Goal: Information Seeking & Learning: Learn about a topic

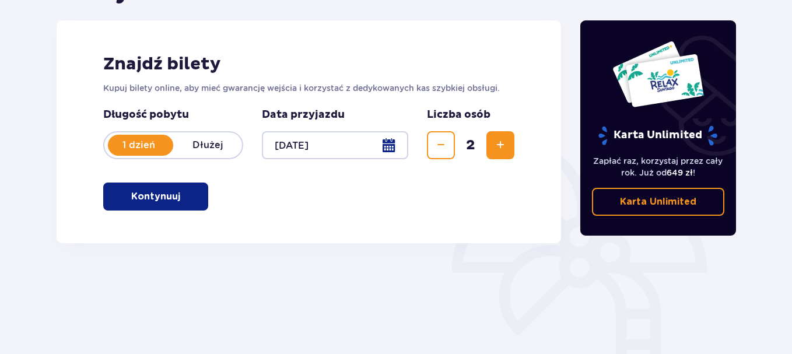
scroll to position [175, 0]
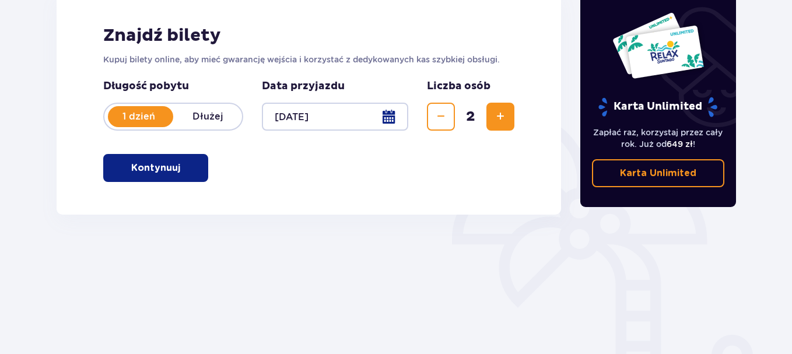
click at [159, 166] on p "Kontynuuj" at bounding box center [155, 167] width 49 height 13
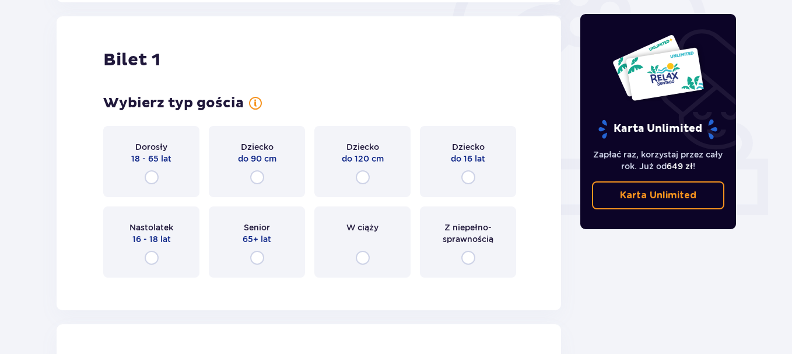
scroll to position [389, 0]
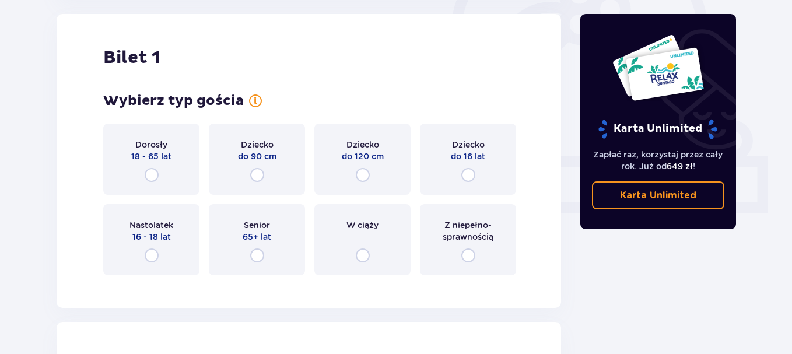
click at [149, 173] on input "radio" at bounding box center [152, 175] width 14 height 14
radio input "true"
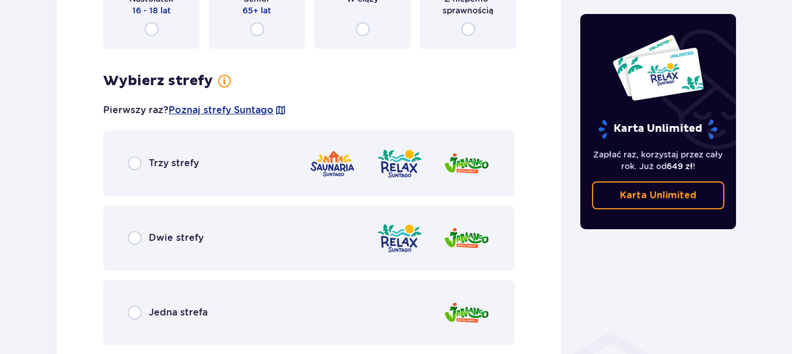
scroll to position [674, 0]
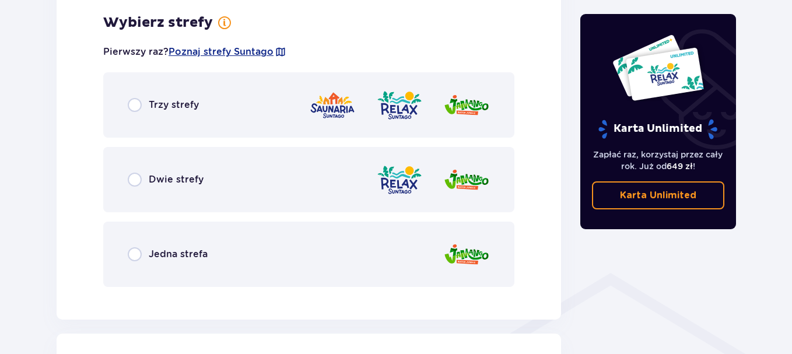
click at [137, 105] on input "radio" at bounding box center [135, 105] width 14 height 14
radio input "true"
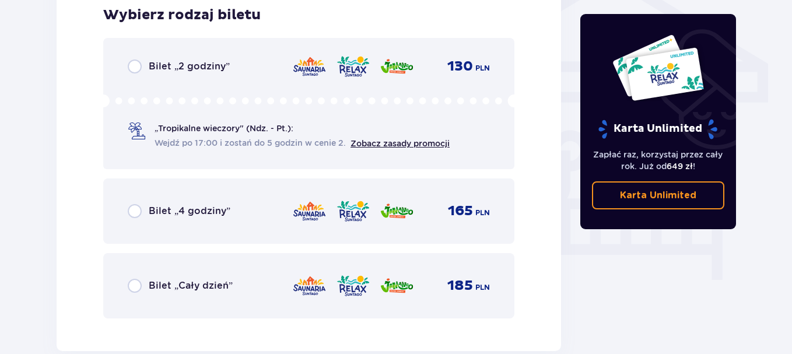
scroll to position [1028, 0]
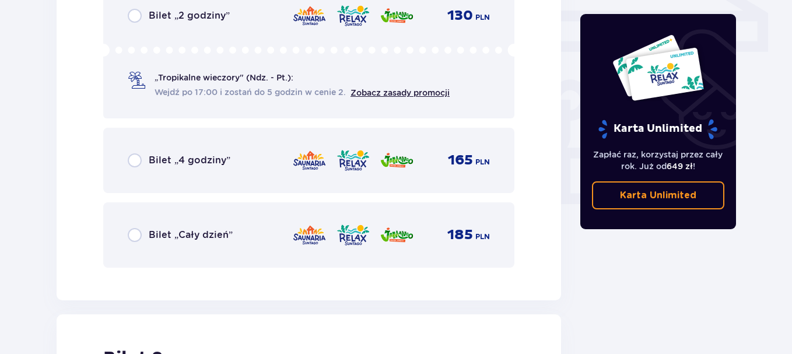
click at [136, 235] on input "radio" at bounding box center [135, 235] width 14 height 14
radio input "true"
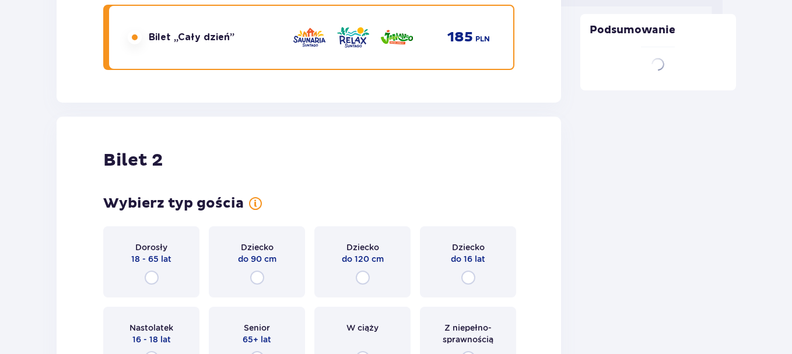
scroll to position [1329, 0]
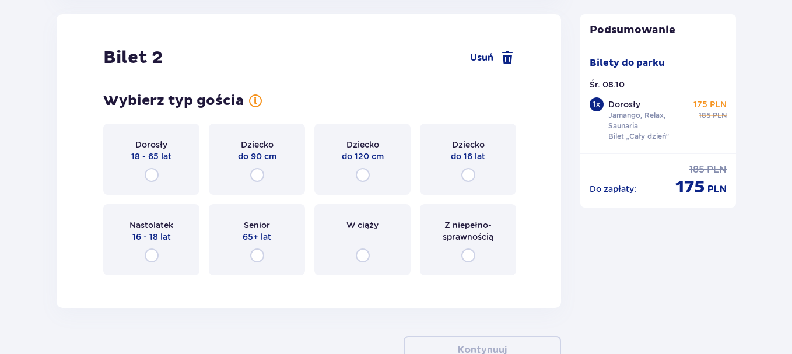
click at [469, 175] on input "radio" at bounding box center [468, 175] width 14 height 14
radio input "true"
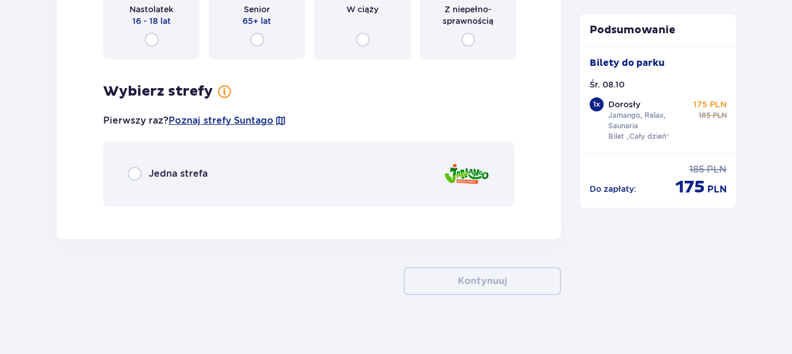
scroll to position [1556, 0]
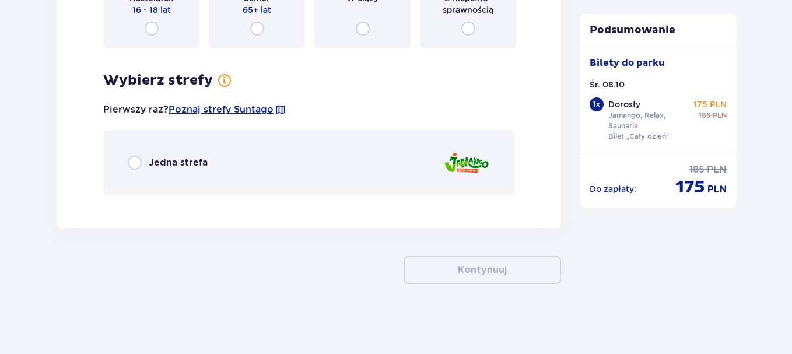
click at [138, 164] on input "radio" at bounding box center [135, 163] width 14 height 14
radio input "true"
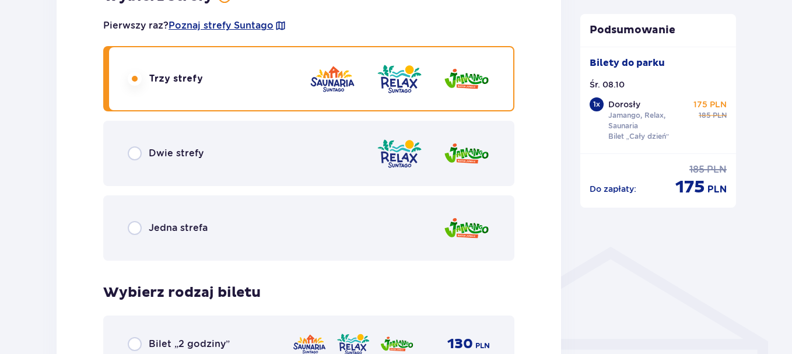
scroll to position [711, 0]
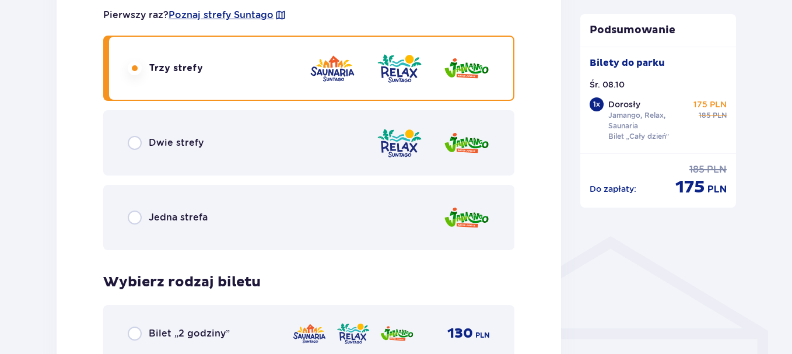
click at [134, 217] on input "radio" at bounding box center [135, 217] width 14 height 14
radio input "true"
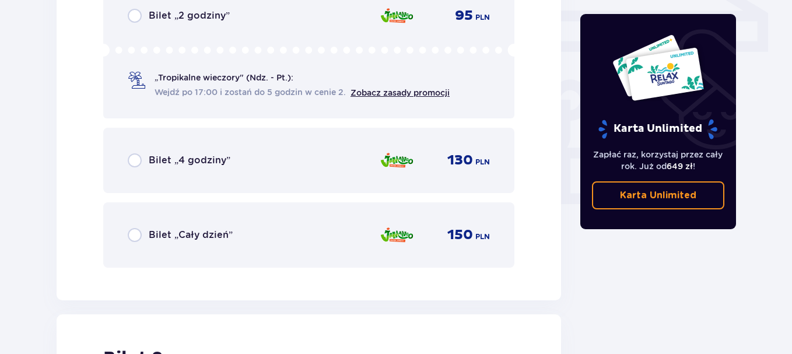
scroll to position [1029, 0]
click at [133, 239] on input "radio" at bounding box center [135, 234] width 14 height 14
radio input "true"
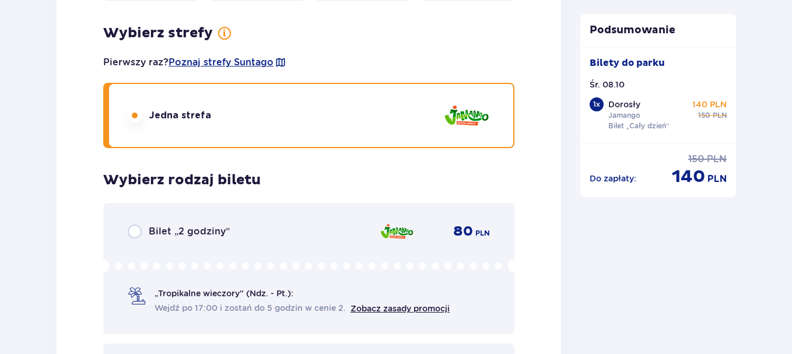
scroll to position [1620, 0]
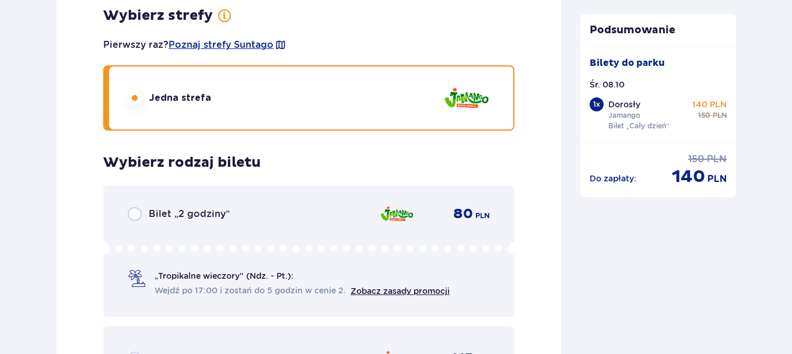
click at [136, 216] on input "radio" at bounding box center [135, 214] width 14 height 14
radio input "true"
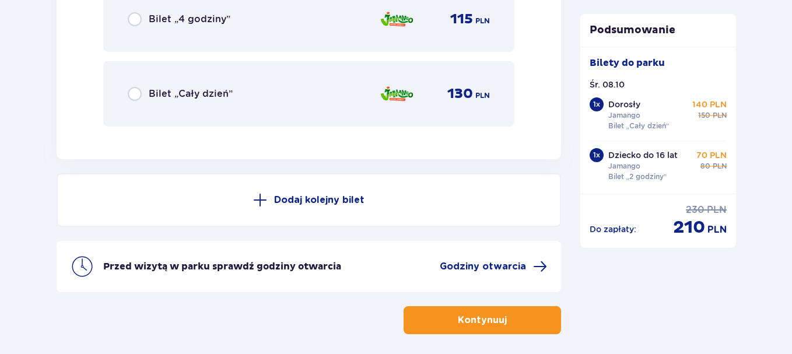
scroll to position [1893, 0]
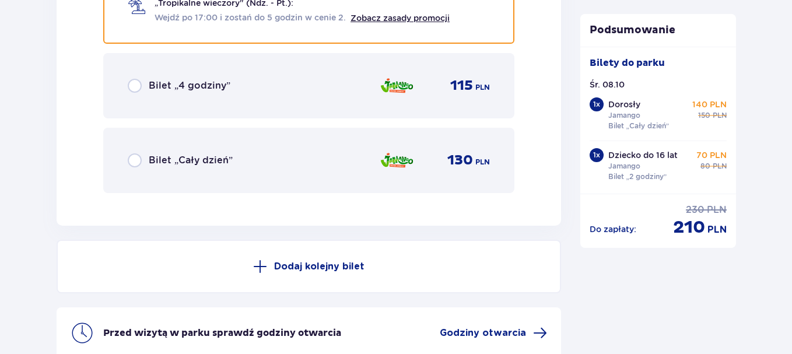
click at [135, 163] on input "radio" at bounding box center [135, 160] width 14 height 14
radio input "true"
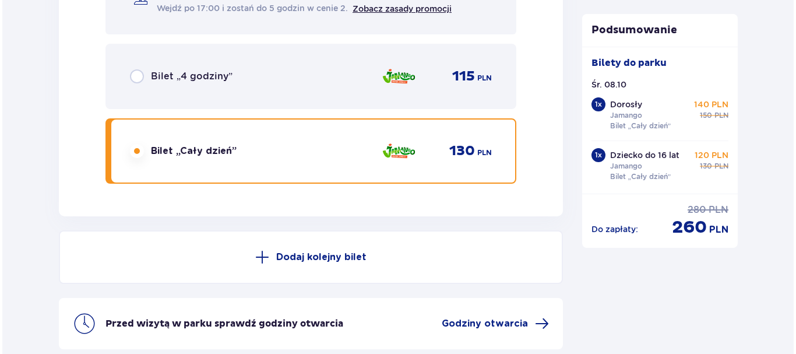
scroll to position [2010, 0]
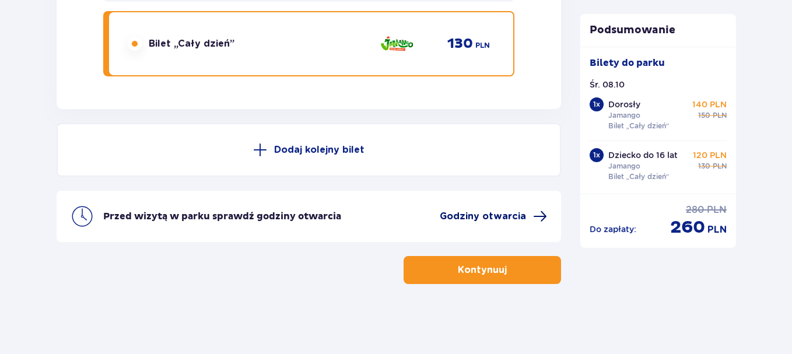
click at [493, 212] on span "Godziny otwarcia" at bounding box center [483, 216] width 86 height 13
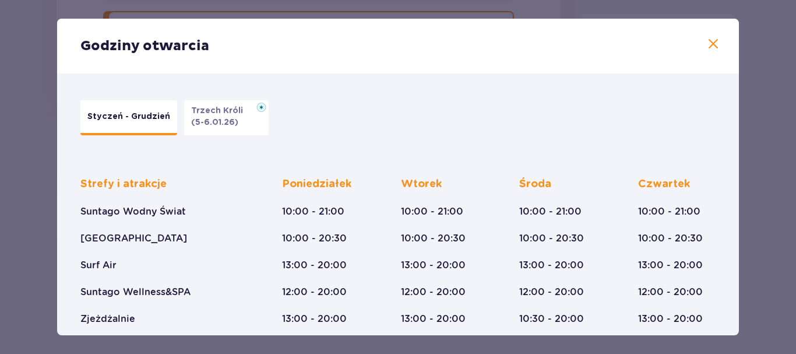
click at [710, 47] on span at bounding box center [714, 44] width 14 height 14
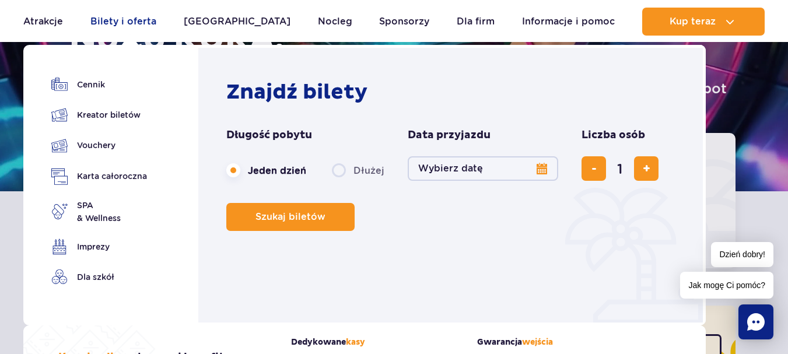
click at [140, 22] on link "Bilety i oferta" at bounding box center [123, 22] width 66 height 28
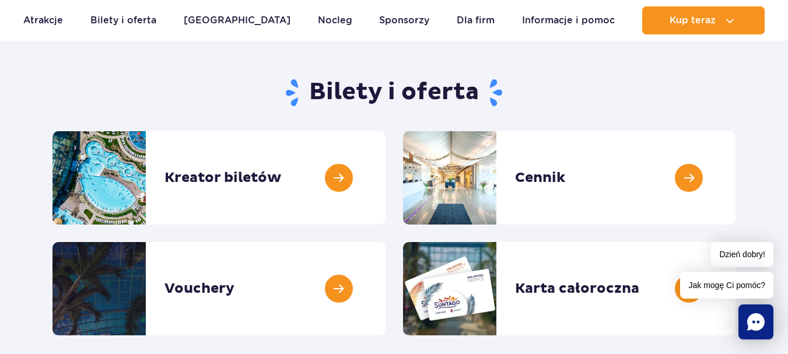
scroll to position [117, 0]
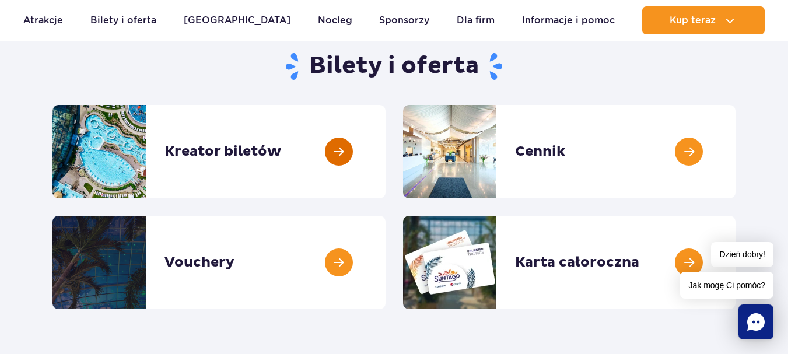
click at [385, 157] on link at bounding box center [385, 151] width 0 height 93
click at [735, 146] on link at bounding box center [735, 151] width 0 height 93
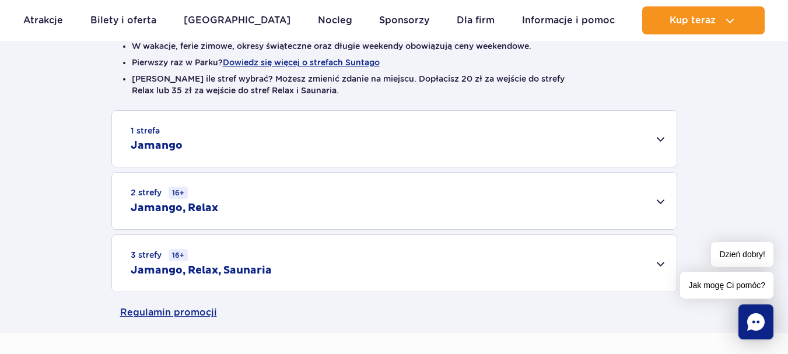
scroll to position [350, 0]
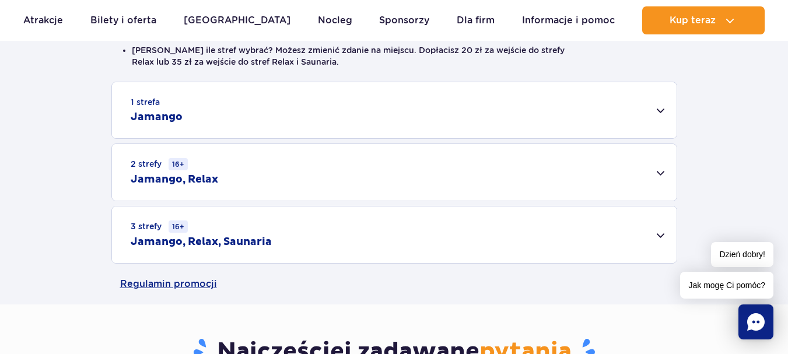
click at [657, 104] on div "1 strefa Jamango" at bounding box center [394, 110] width 564 height 56
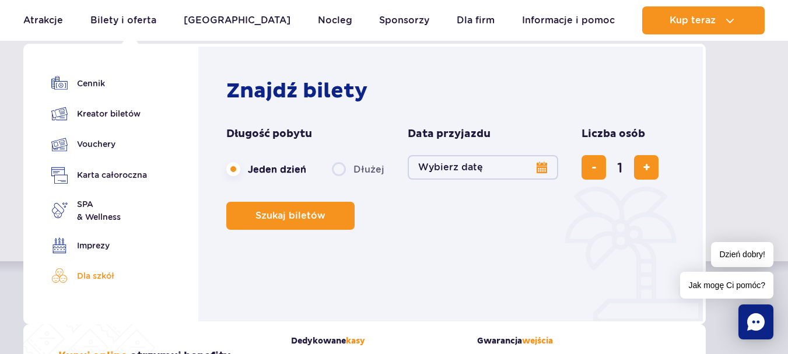
scroll to position [0, 0]
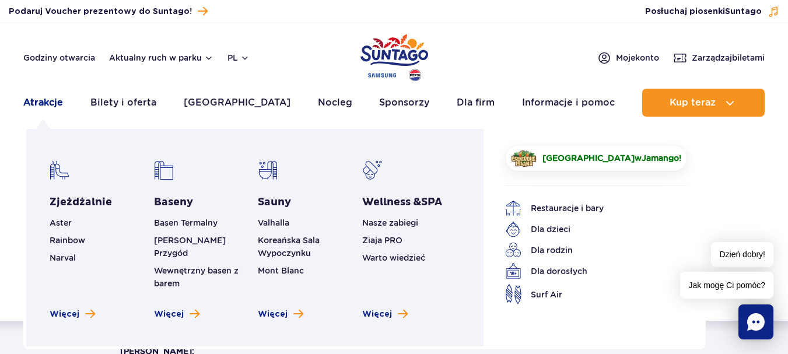
click at [28, 108] on link "Atrakcje" at bounding box center [43, 103] width 40 height 28
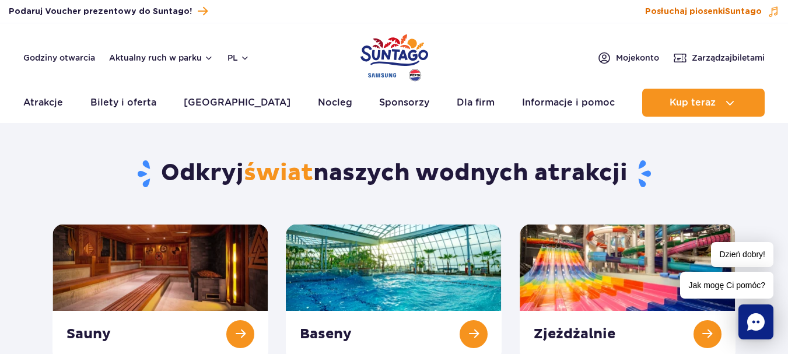
click at [697, 9] on span "Posłuchaj piosenki Suntago" at bounding box center [703, 12] width 117 height 12
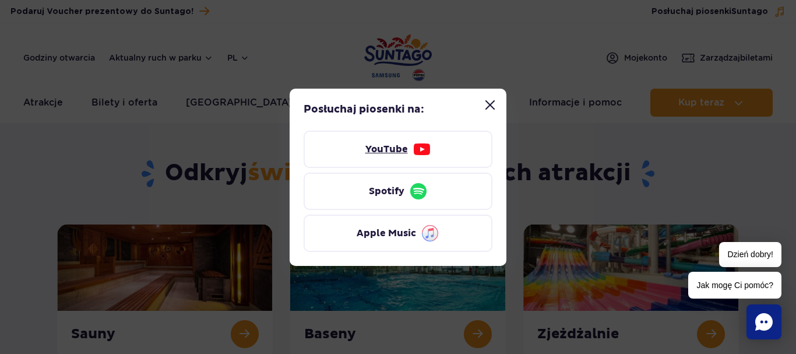
click at [398, 156] on link "YouTube" at bounding box center [398, 149] width 189 height 37
click at [493, 99] on button "Zamknij modal “Posłuchaj piosenki Suntago”" at bounding box center [490, 104] width 23 height 23
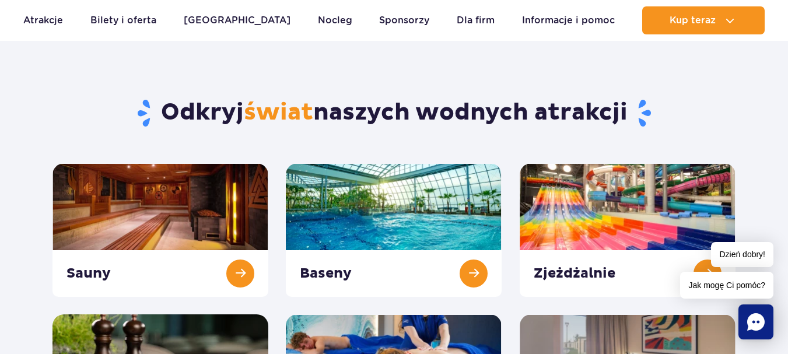
scroll to position [58, 0]
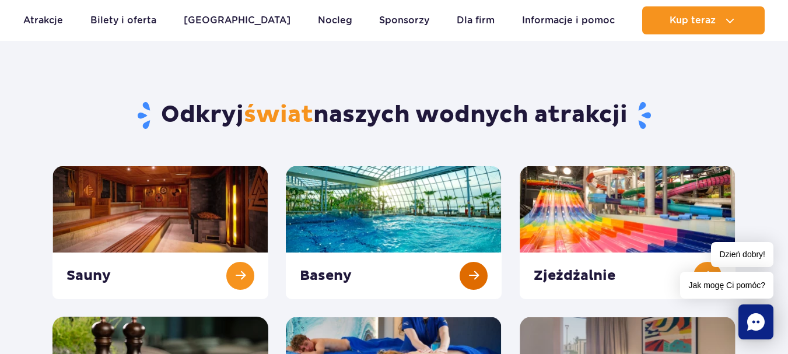
click at [359, 184] on link at bounding box center [394, 233] width 216 height 134
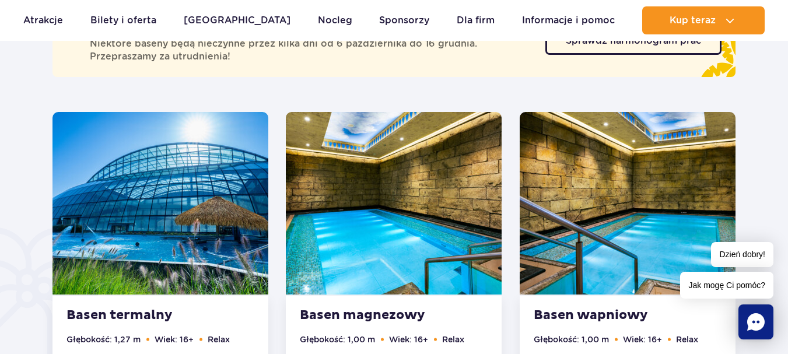
scroll to position [641, 0]
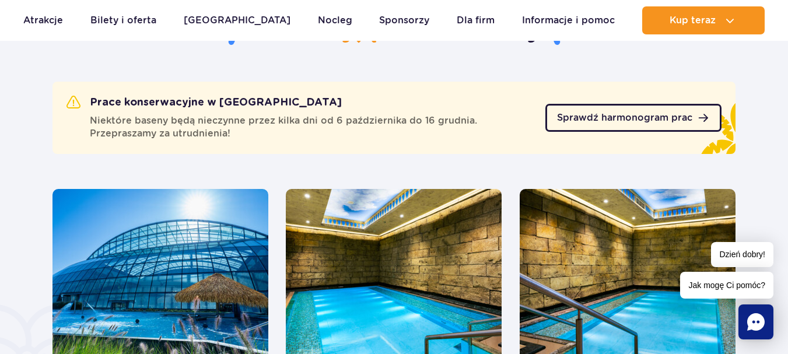
click at [579, 115] on span "Sprawdź harmonogram prac" at bounding box center [624, 117] width 135 height 9
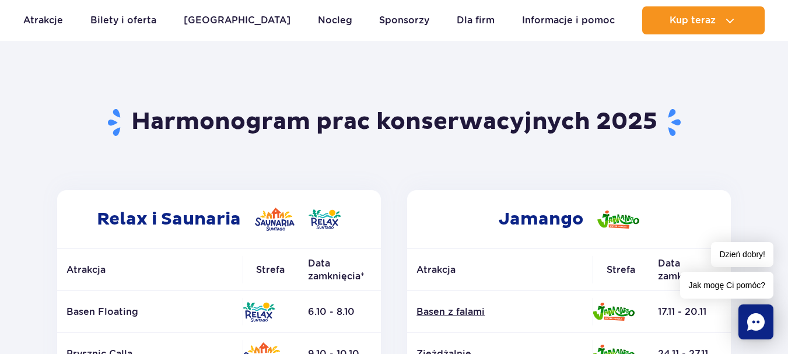
scroll to position [58, 0]
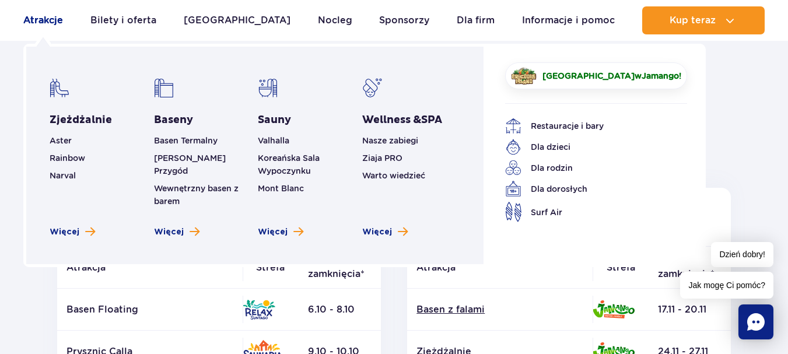
click at [58, 25] on link "Atrakcje" at bounding box center [43, 20] width 40 height 28
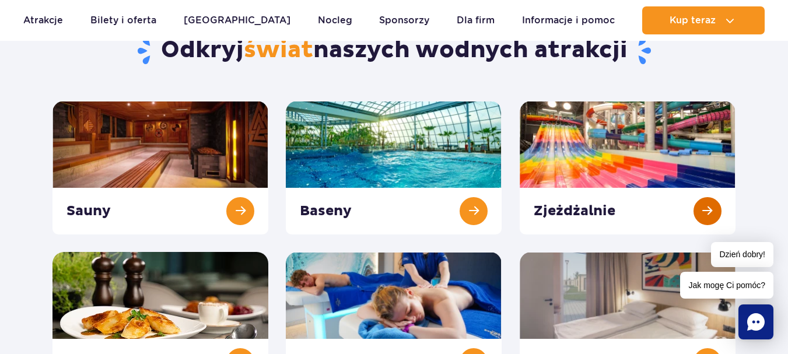
scroll to position [117, 0]
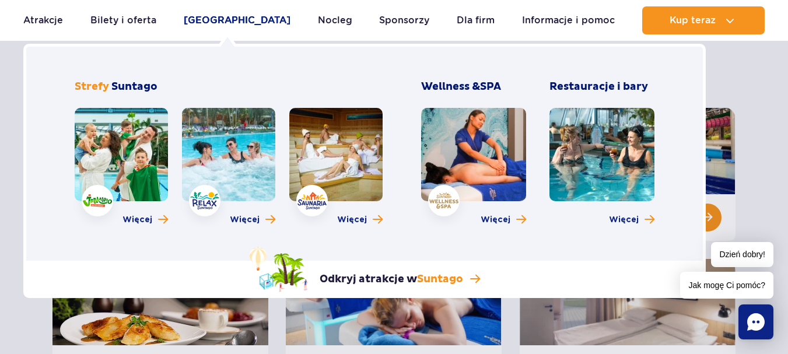
click at [224, 22] on link "[GEOGRAPHIC_DATA]" at bounding box center [237, 20] width 107 height 28
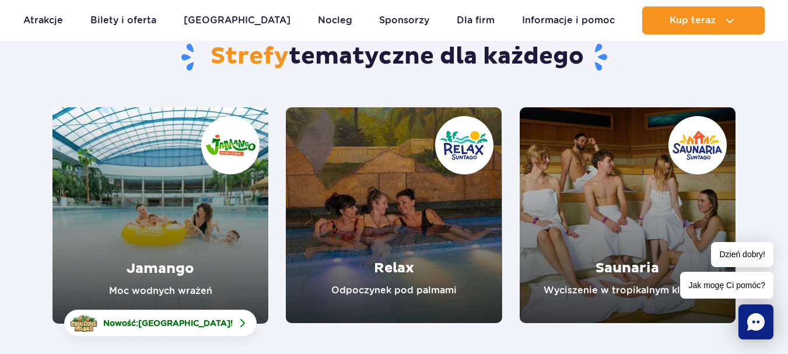
click at [216, 182] on link "Jamango" at bounding box center [160, 215] width 216 height 216
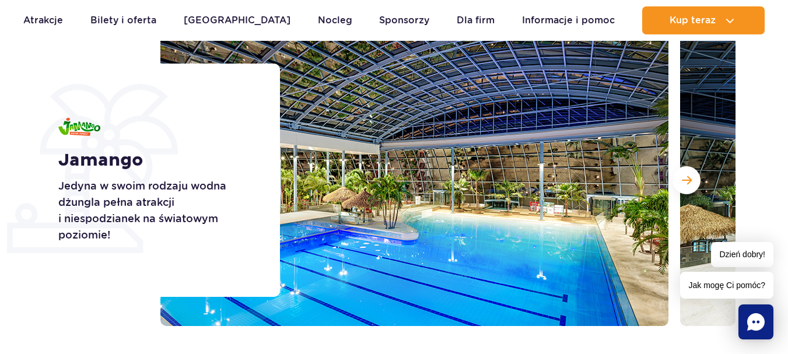
scroll to position [175, 0]
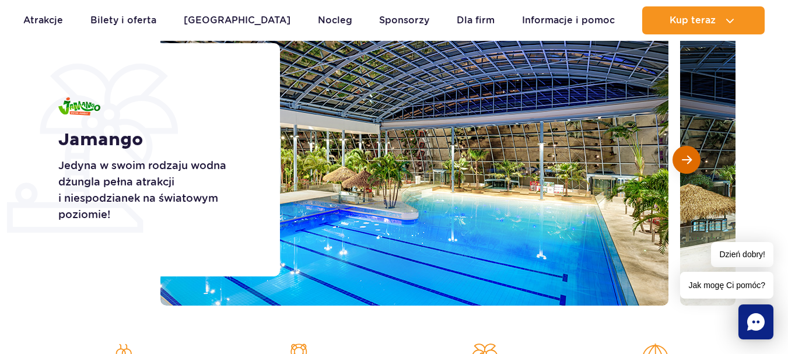
click at [689, 157] on span "Następny slajd" at bounding box center [687, 160] width 10 height 10
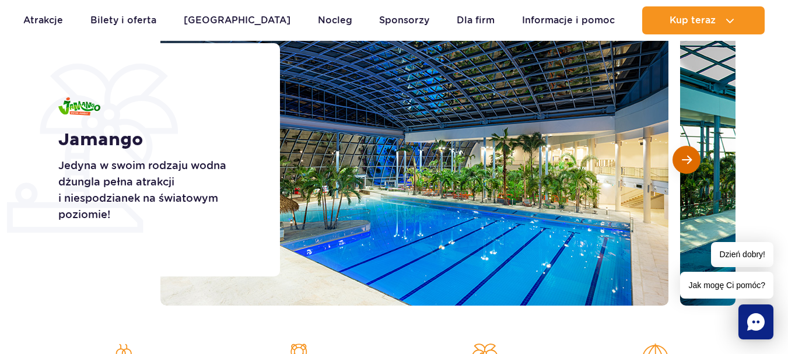
click at [689, 157] on span "Następny slajd" at bounding box center [687, 160] width 10 height 10
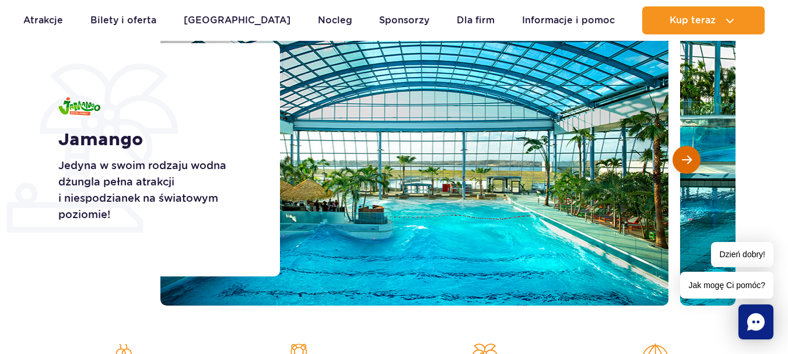
click at [689, 157] on span "Następny slajd" at bounding box center [687, 160] width 10 height 10
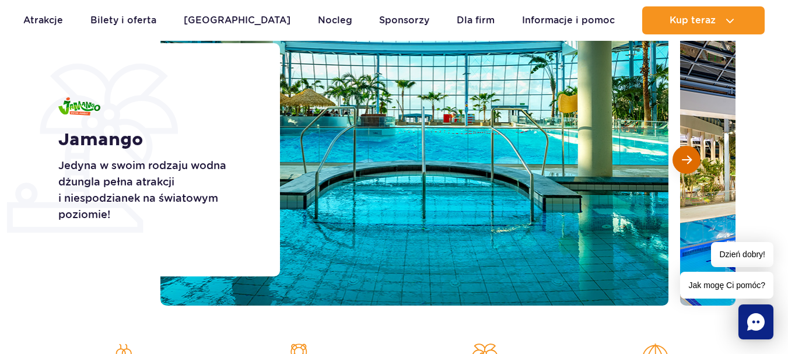
click at [689, 157] on span "Następny slajd" at bounding box center [687, 160] width 10 height 10
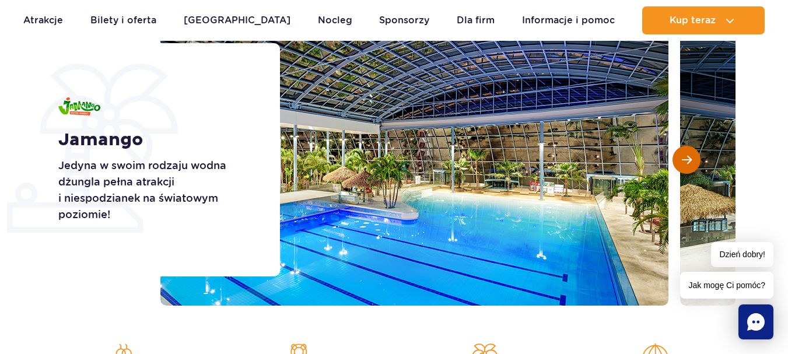
click at [689, 157] on span "Następny slajd" at bounding box center [687, 160] width 10 height 10
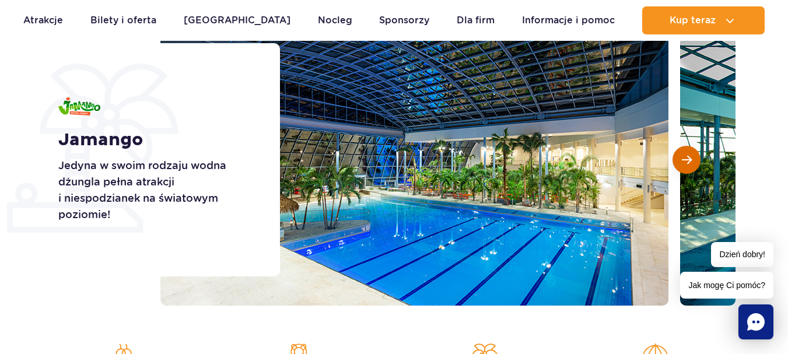
click at [689, 157] on span "Następny slajd" at bounding box center [687, 160] width 10 height 10
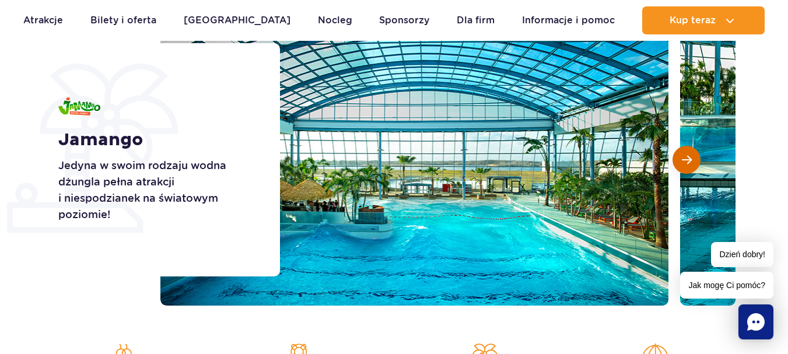
click at [689, 157] on span "Następny slajd" at bounding box center [687, 160] width 10 height 10
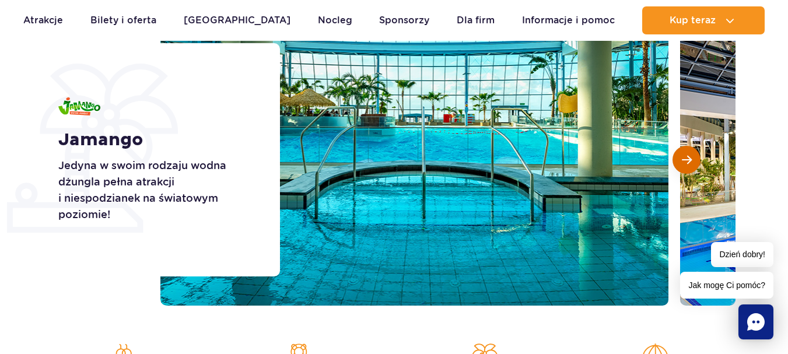
click at [689, 157] on span "Następny slajd" at bounding box center [687, 160] width 10 height 10
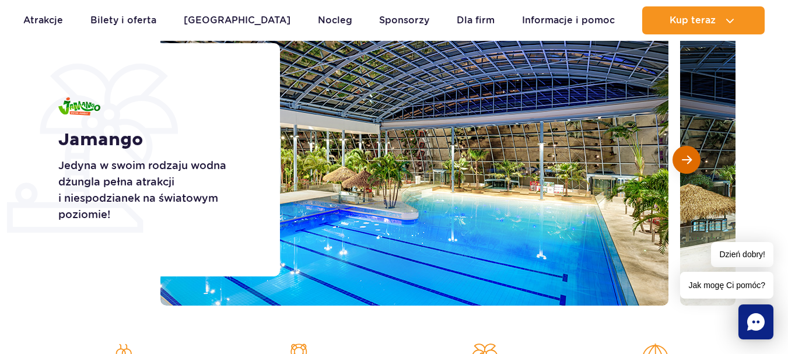
click at [689, 157] on span "Następny slajd" at bounding box center [687, 160] width 10 height 10
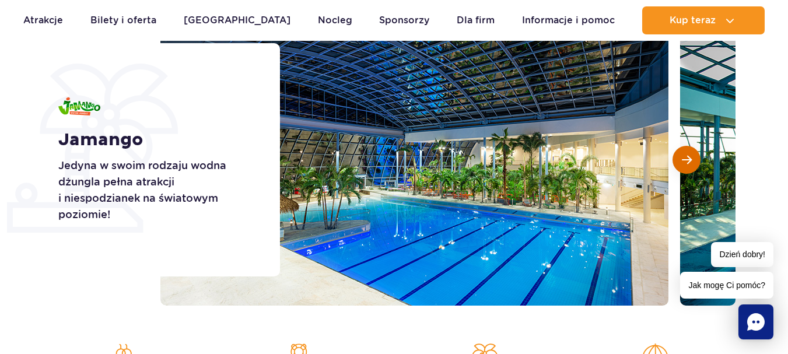
click at [689, 157] on span "Następny slajd" at bounding box center [687, 160] width 10 height 10
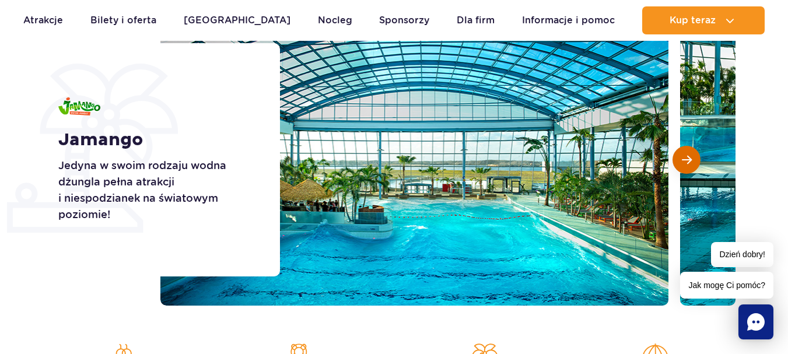
click at [689, 157] on span "Następny slajd" at bounding box center [687, 160] width 10 height 10
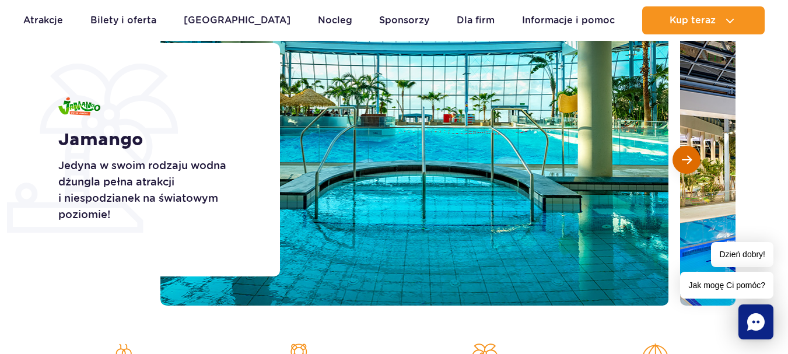
click at [689, 157] on span "Następny slajd" at bounding box center [687, 160] width 10 height 10
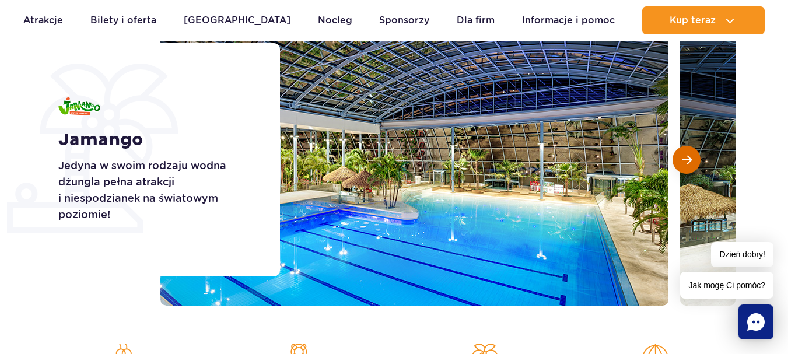
click at [689, 157] on span "Następny slajd" at bounding box center [687, 160] width 10 height 10
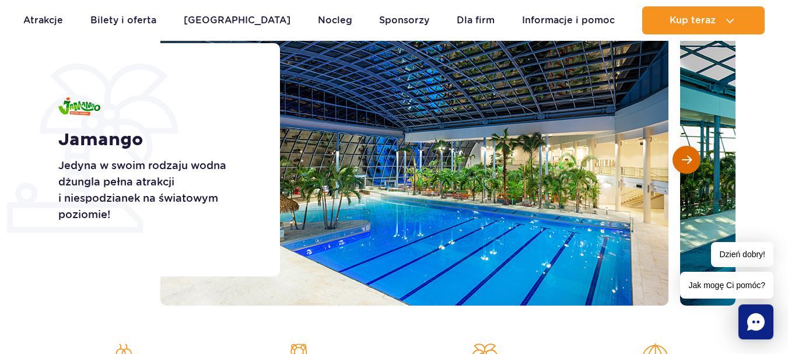
click at [689, 157] on span "Następny slajd" at bounding box center [687, 160] width 10 height 10
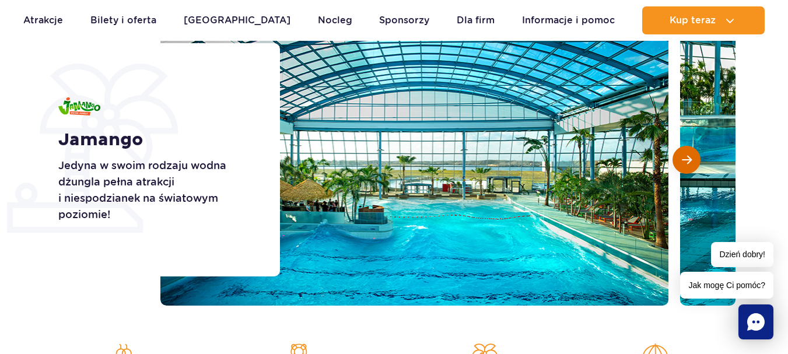
click at [689, 157] on span "Następny slajd" at bounding box center [687, 160] width 10 height 10
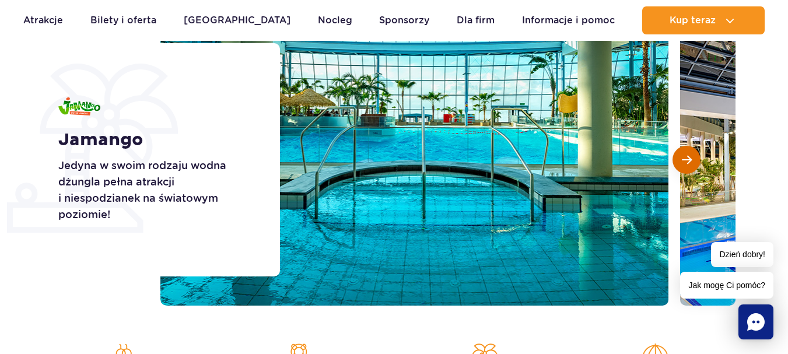
click at [689, 157] on span "Następny slajd" at bounding box center [687, 160] width 10 height 10
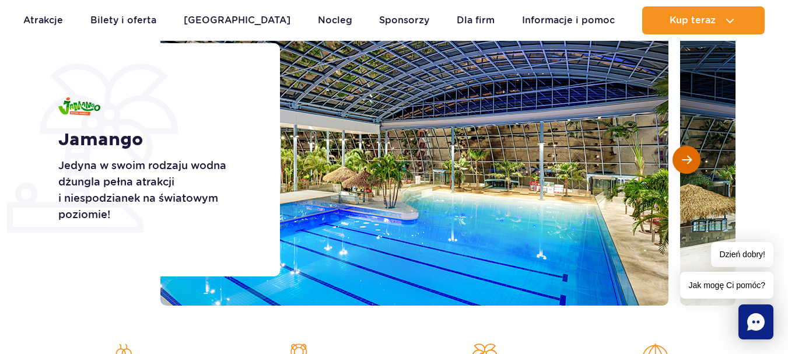
click at [689, 157] on span "Następny slajd" at bounding box center [687, 160] width 10 height 10
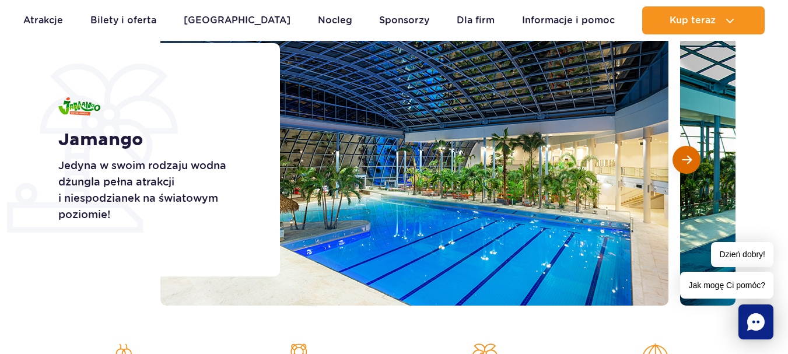
click at [689, 157] on span "Następny slajd" at bounding box center [687, 160] width 10 height 10
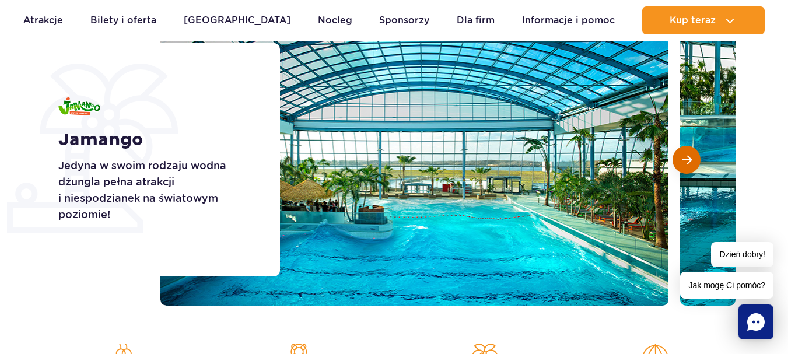
click at [689, 157] on span "Następny slajd" at bounding box center [687, 160] width 10 height 10
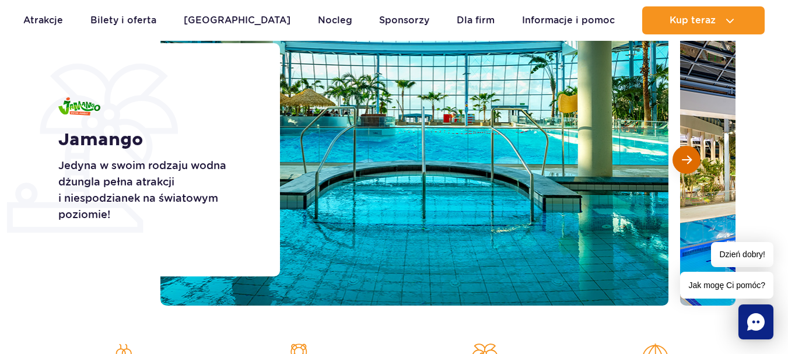
click at [689, 157] on span "Następny slajd" at bounding box center [687, 160] width 10 height 10
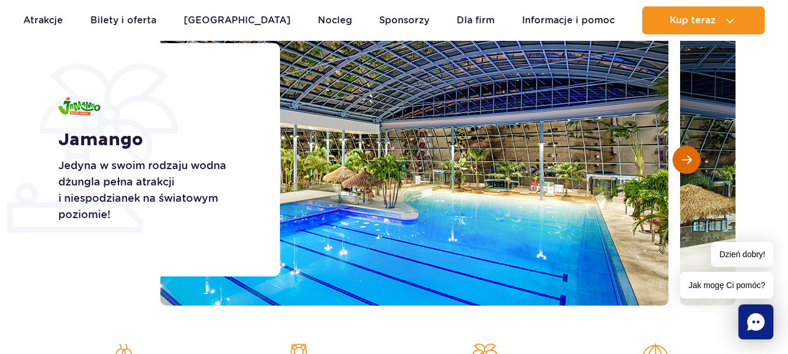
click at [679, 153] on button "Następny slajd" at bounding box center [686, 160] width 28 height 28
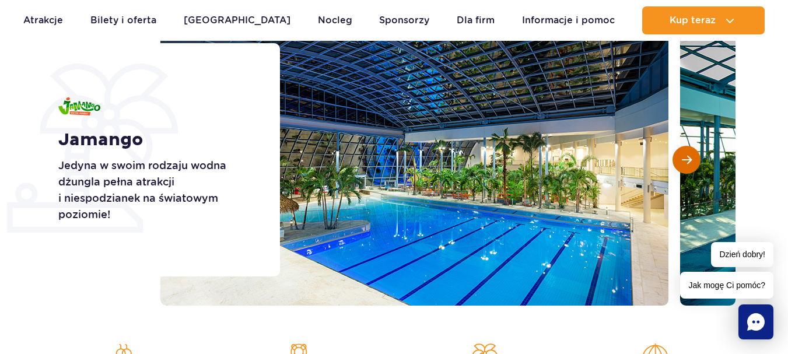
click at [680, 154] on button "Następny slajd" at bounding box center [686, 160] width 28 height 28
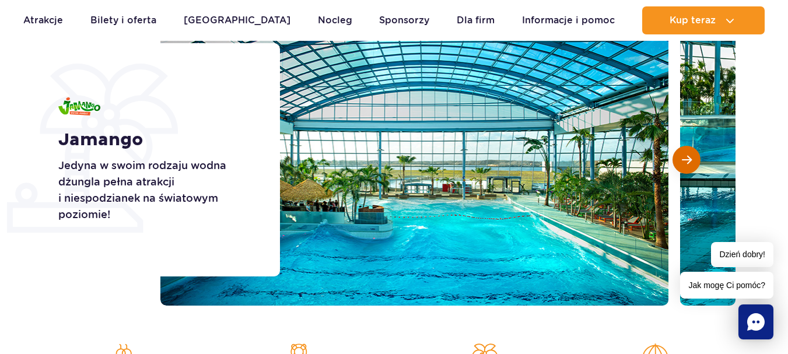
click at [680, 154] on button "Następny slajd" at bounding box center [686, 160] width 28 height 28
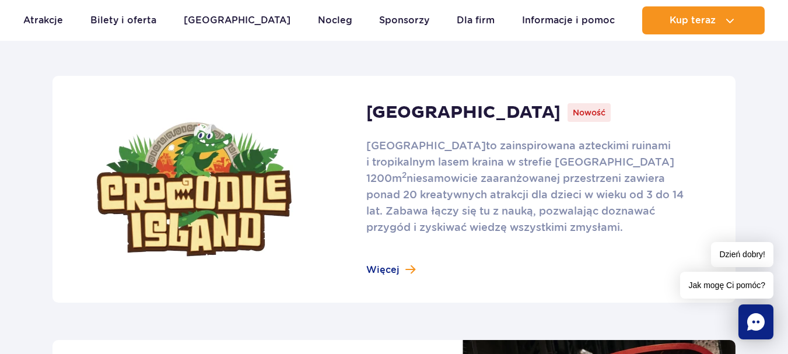
scroll to position [816, 0]
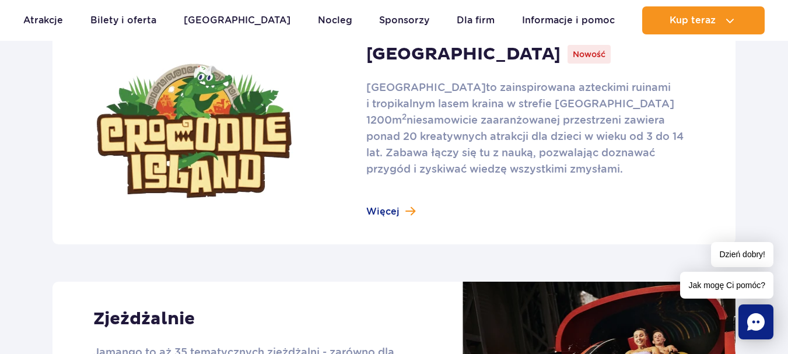
click at [382, 212] on link at bounding box center [393, 130] width 683 height 227
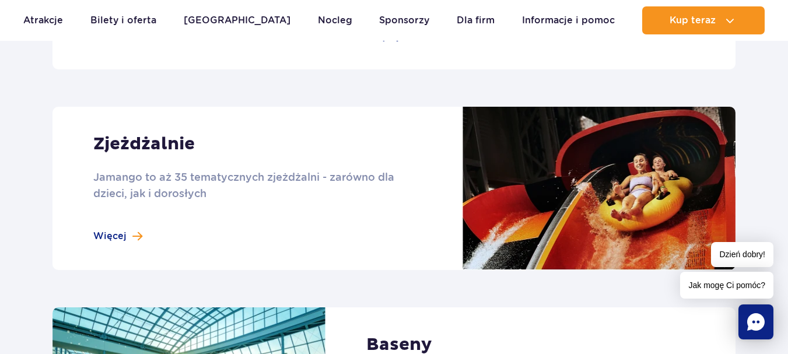
scroll to position [1049, 0]
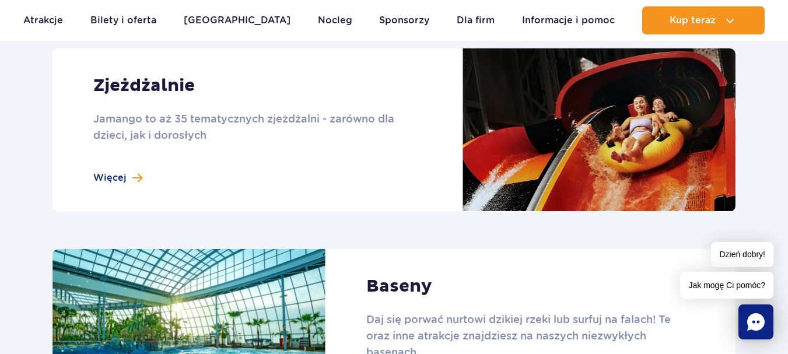
click at [134, 179] on link at bounding box center [393, 129] width 683 height 163
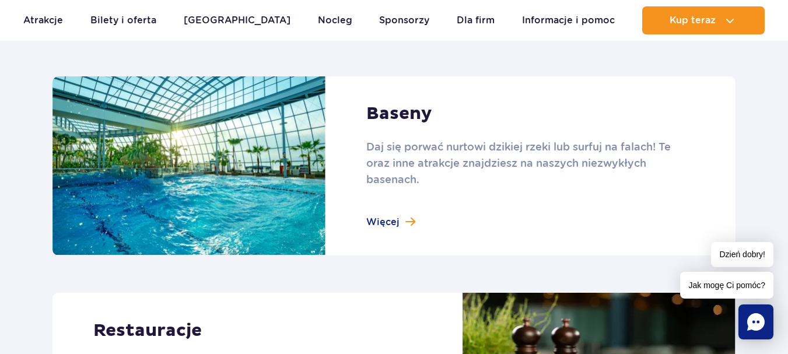
scroll to position [1224, 0]
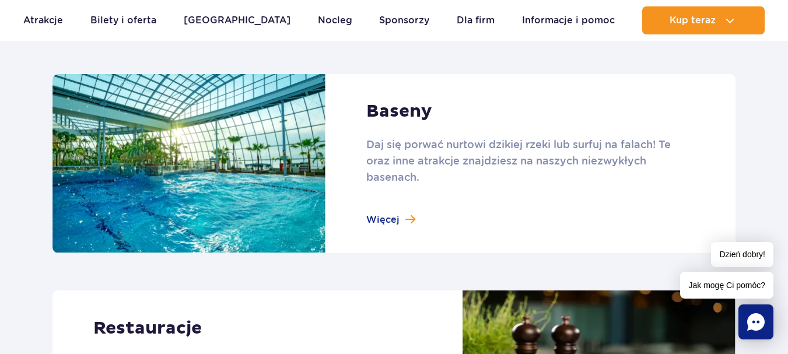
click at [392, 223] on link at bounding box center [393, 164] width 683 height 180
click at [391, 213] on link at bounding box center [393, 164] width 683 height 180
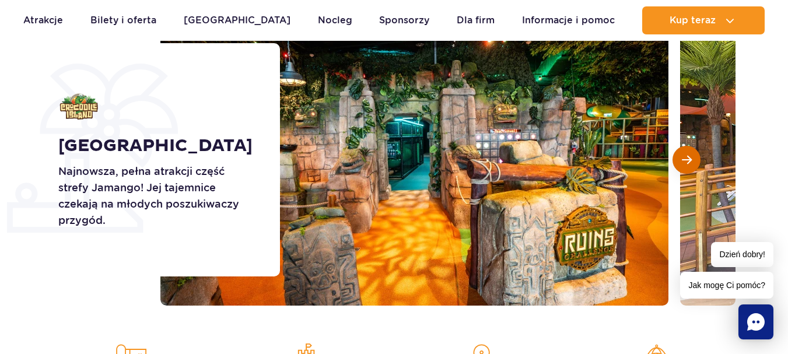
click at [687, 152] on button "Następny slajd" at bounding box center [686, 160] width 28 height 28
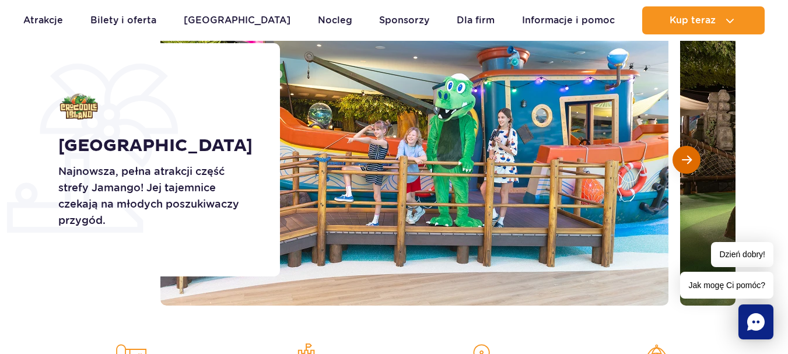
click at [687, 152] on button "Następny slajd" at bounding box center [686, 160] width 28 height 28
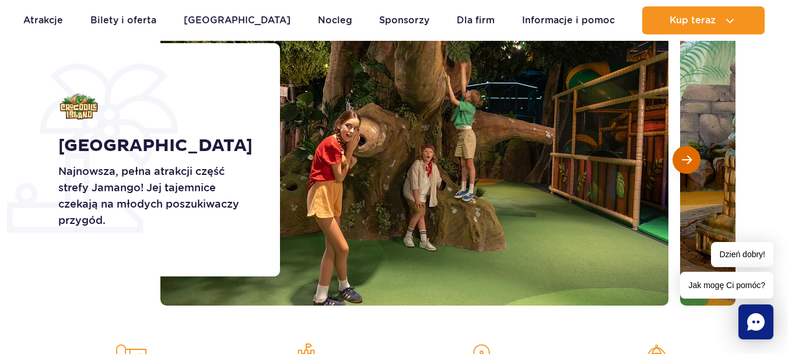
click at [687, 152] on button "Następny slajd" at bounding box center [686, 160] width 28 height 28
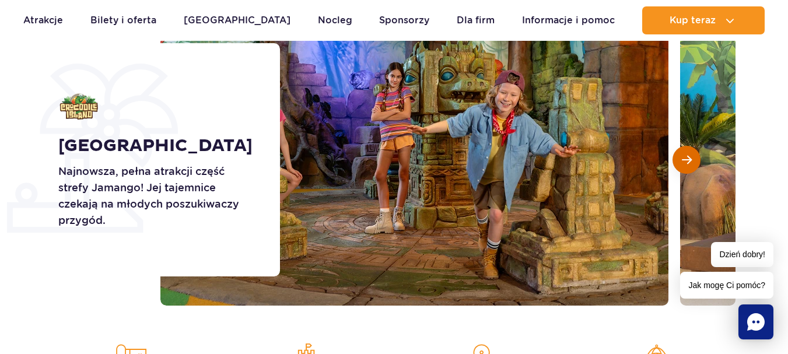
click at [687, 152] on button "Następny slajd" at bounding box center [686, 160] width 28 height 28
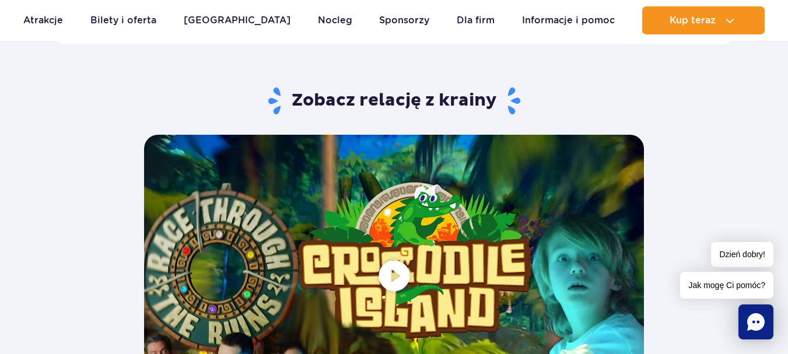
scroll to position [2332, 0]
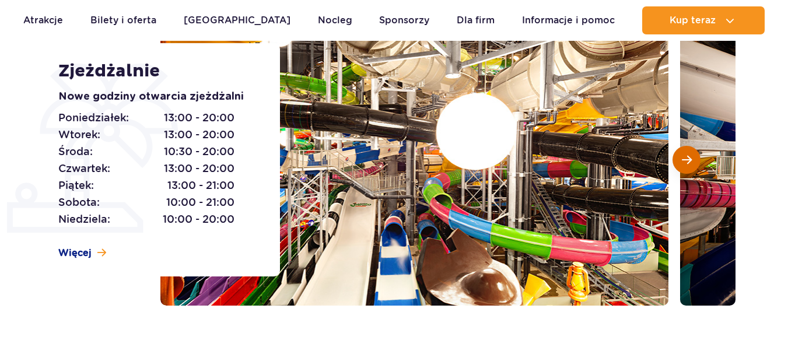
click at [686, 156] on span "Następny slajd" at bounding box center [687, 160] width 10 height 10
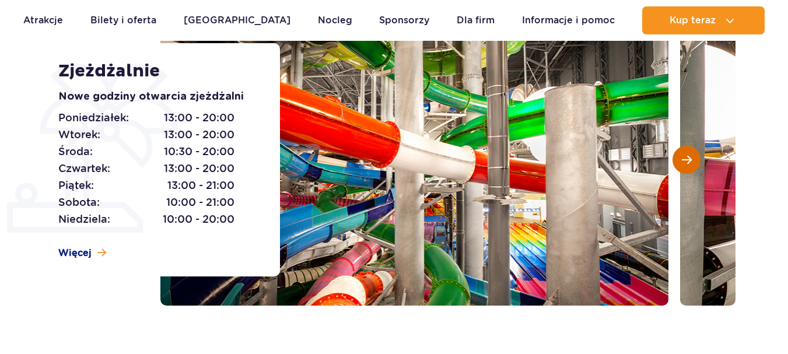
click at [686, 156] on span "Następny slajd" at bounding box center [687, 160] width 10 height 10
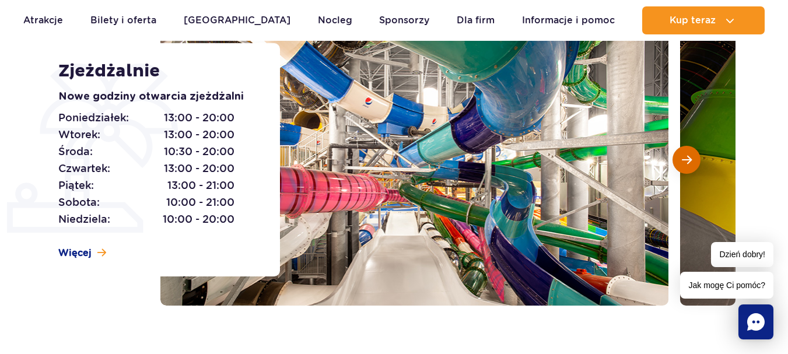
click at [686, 156] on span "Następny slajd" at bounding box center [687, 160] width 10 height 10
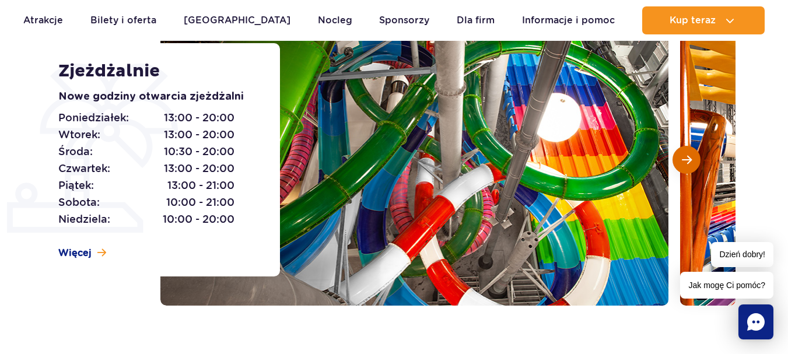
click at [686, 156] on span "Następny slajd" at bounding box center [687, 160] width 10 height 10
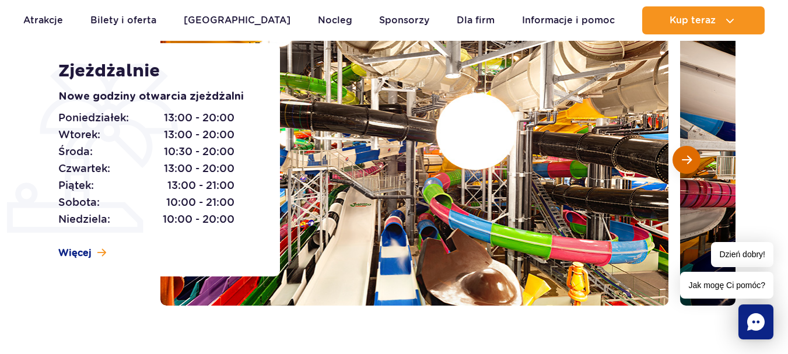
click at [686, 156] on span "Następny slajd" at bounding box center [687, 160] width 10 height 10
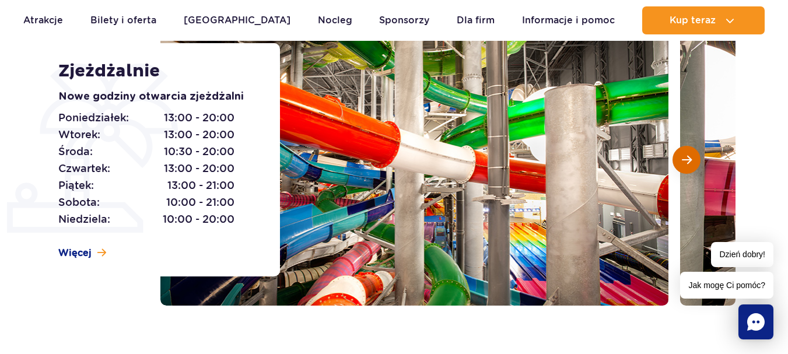
click at [686, 156] on span "Następny slajd" at bounding box center [687, 160] width 10 height 10
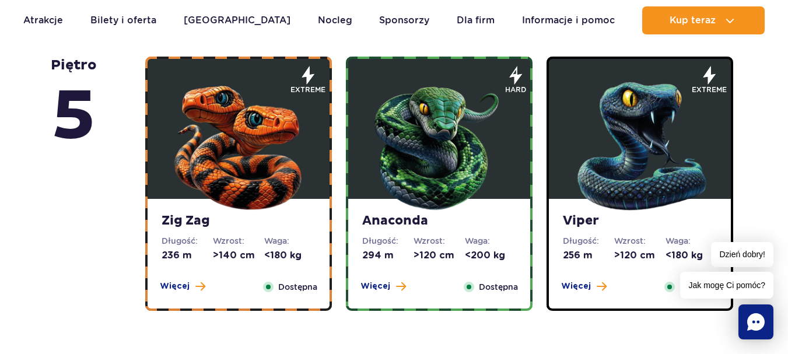
scroll to position [816, 0]
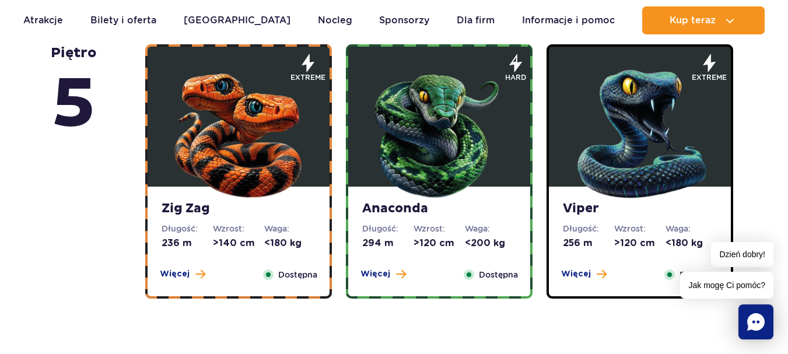
click at [412, 219] on div "Anaconda Długość: 294 m Wzrost: >120 cm Waga: <200 kg Więcej Zamknij Dostępna" at bounding box center [439, 242] width 182 height 110
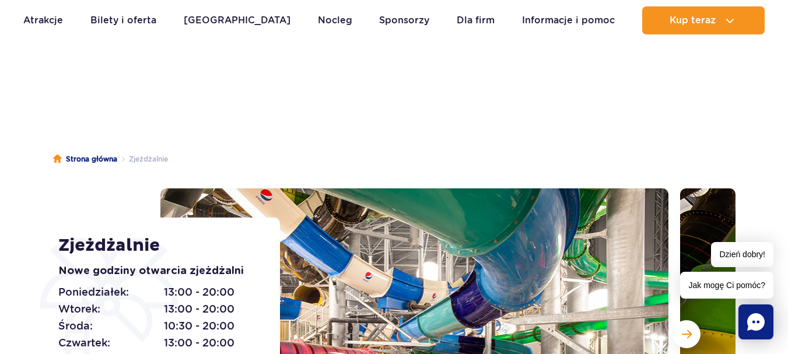
scroll to position [0, 0]
